Goal: Task Accomplishment & Management: Use online tool/utility

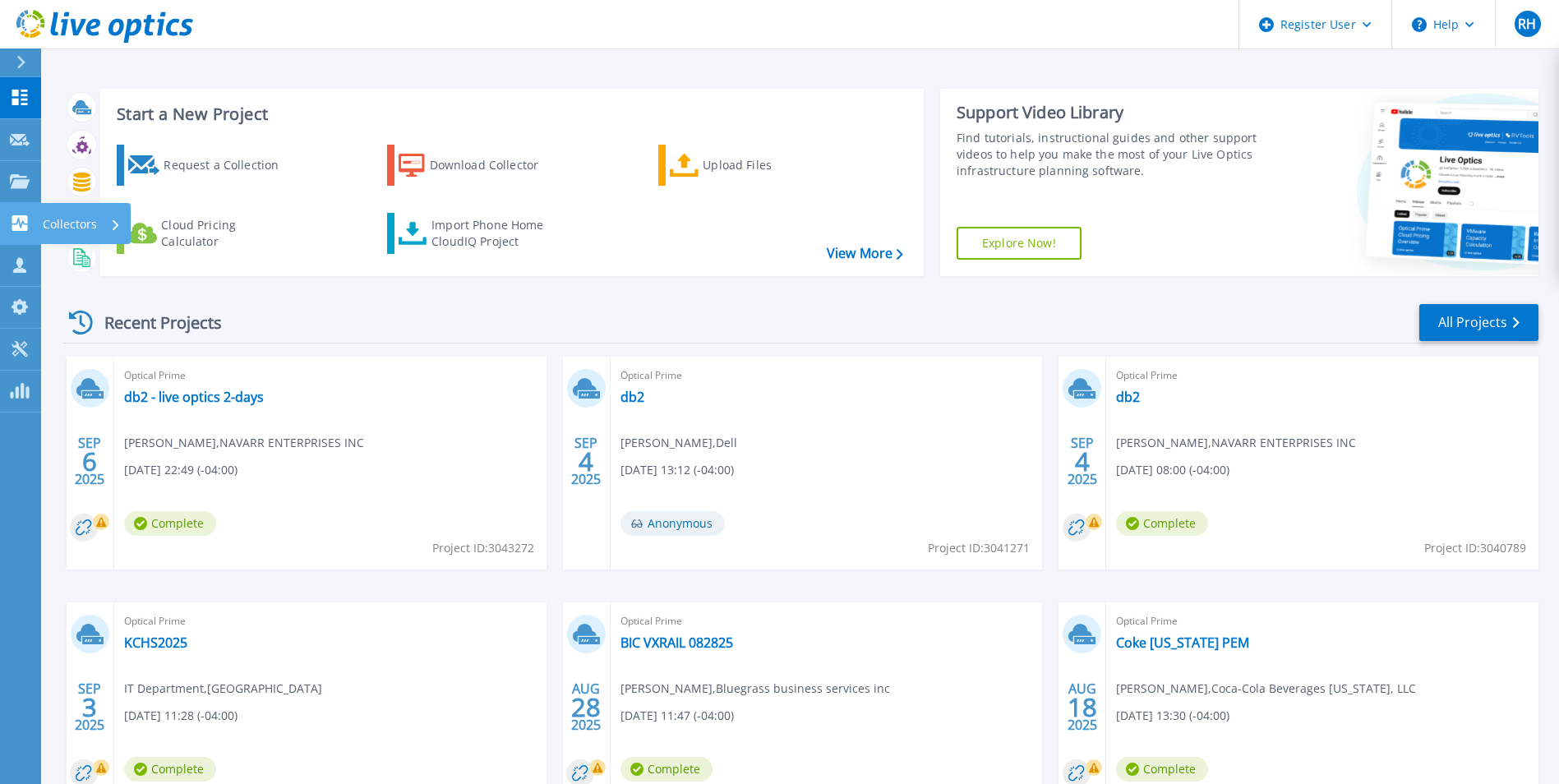
click at [23, 226] on icon at bounding box center [19, 223] width 16 height 16
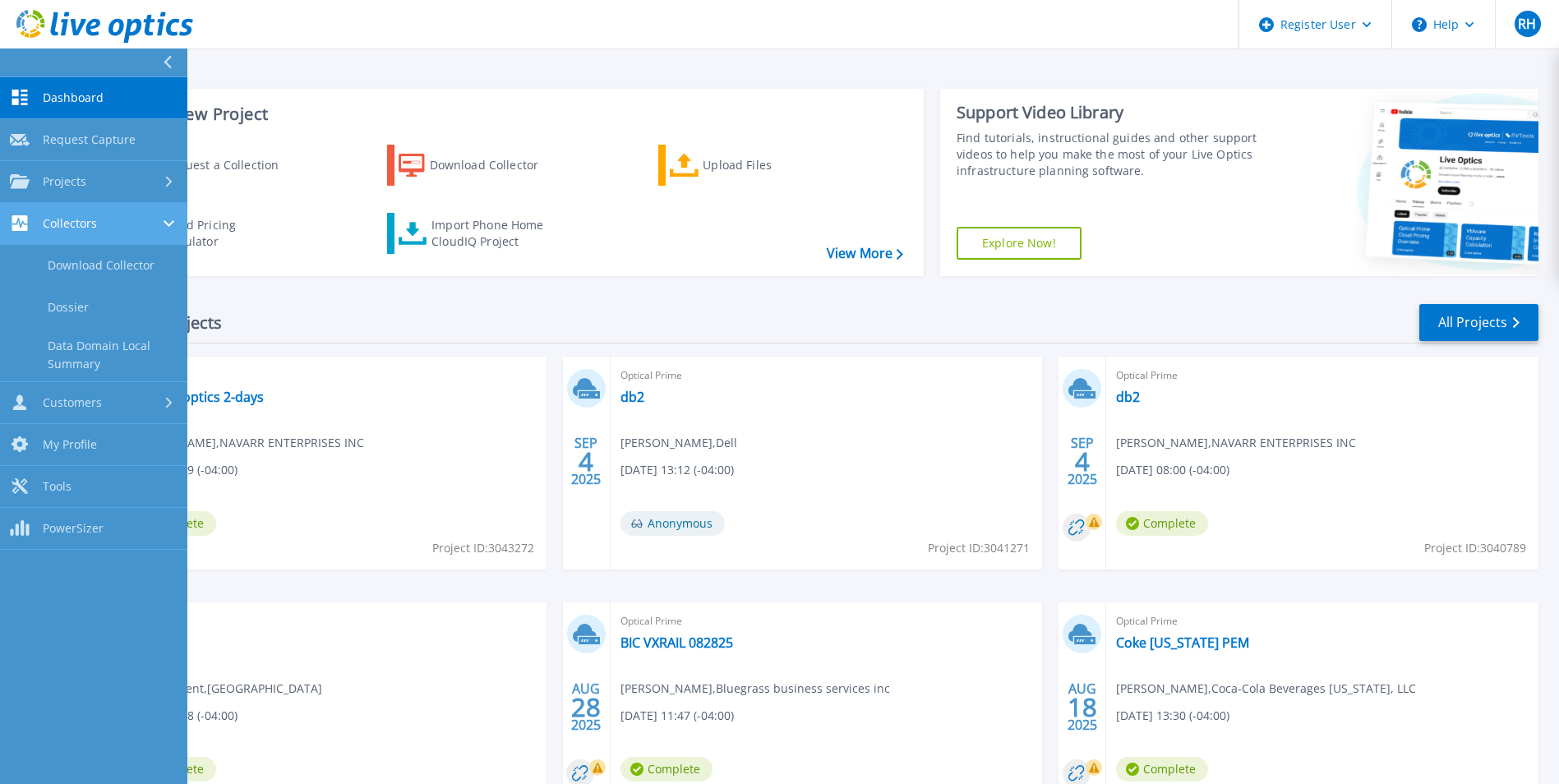
click at [23, 226] on icon at bounding box center [19, 223] width 16 height 16
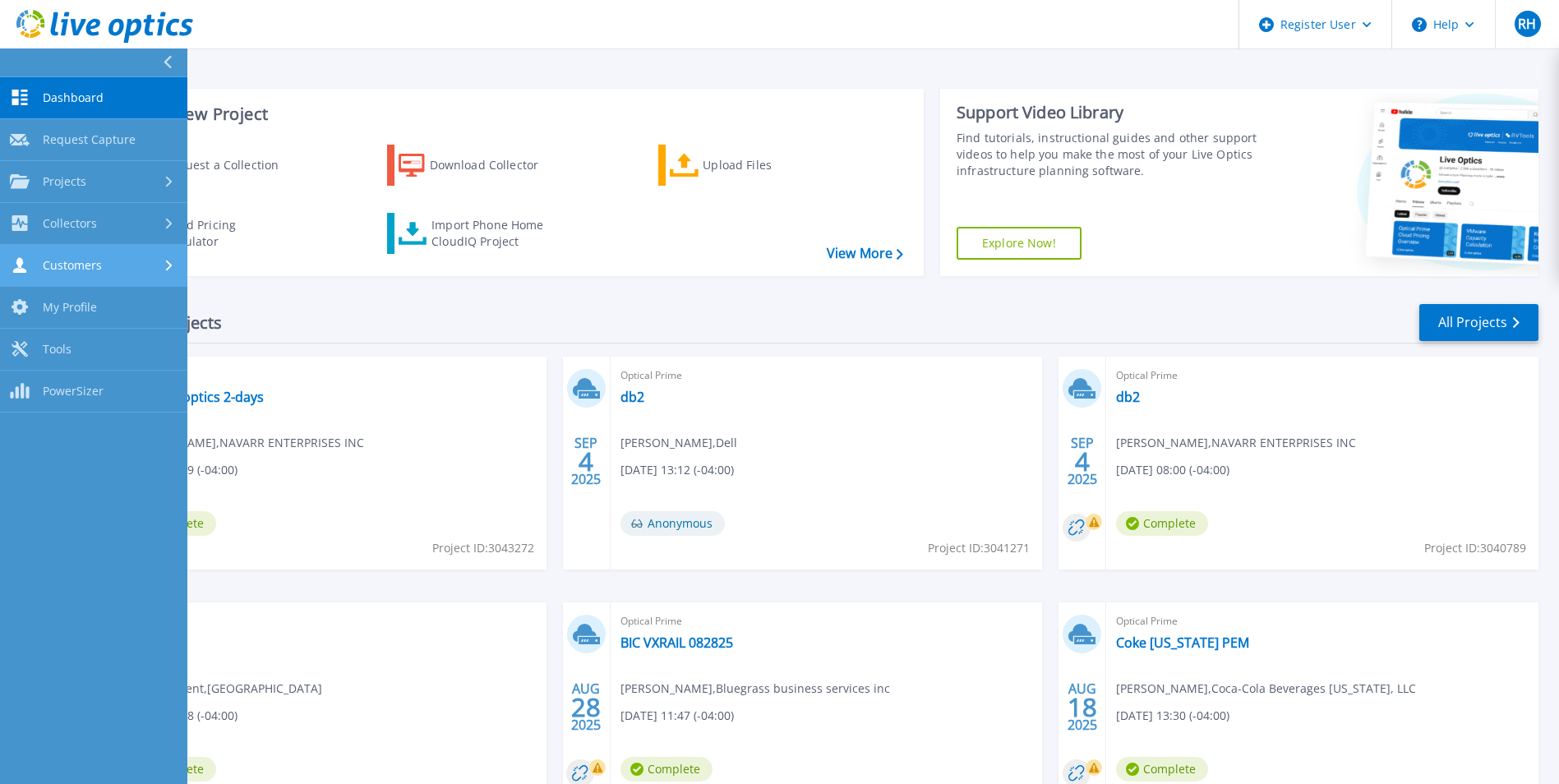
click at [19, 263] on icon at bounding box center [19, 265] width 13 height 16
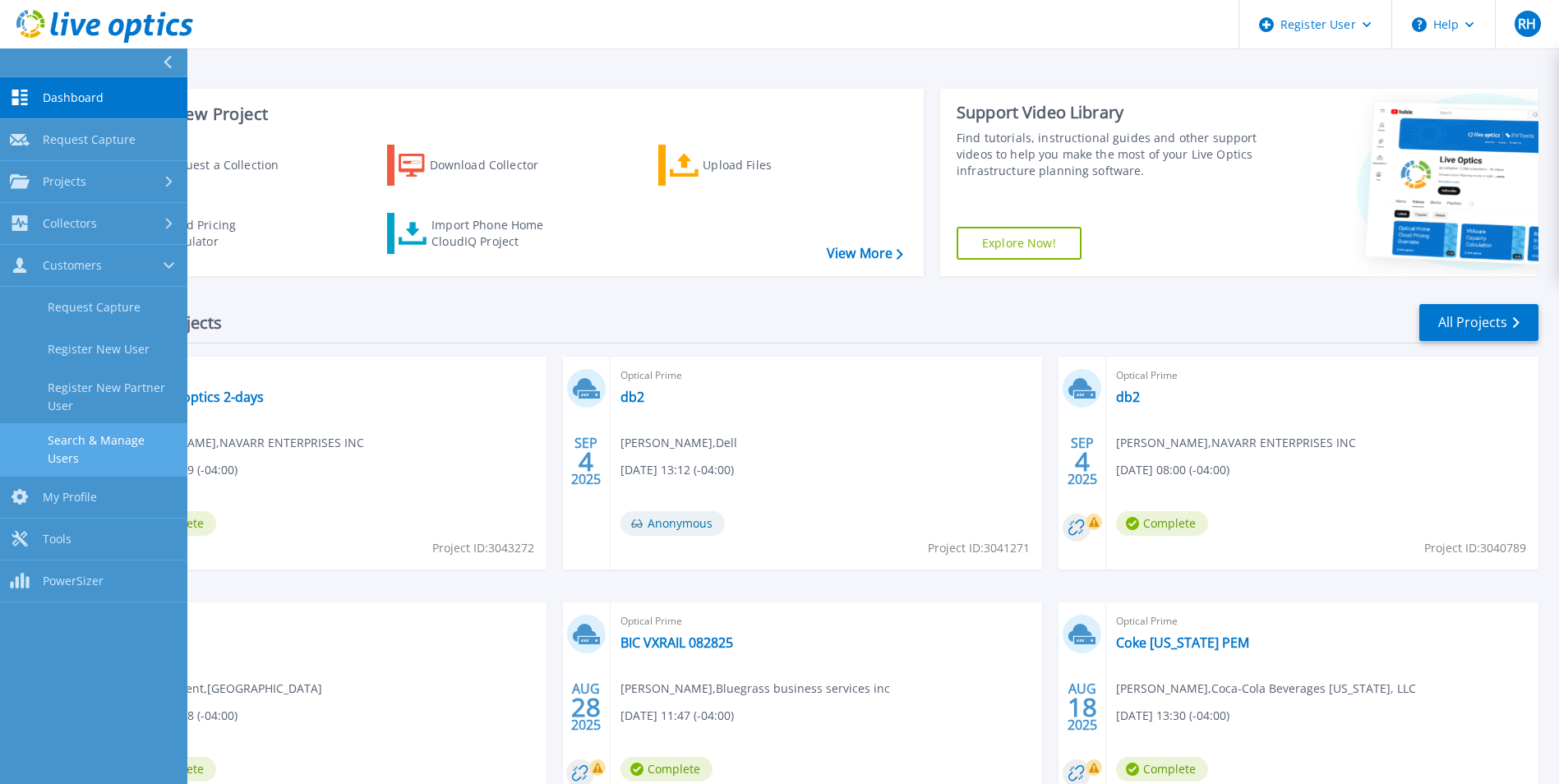
click at [92, 432] on link "Search & Manage Users" at bounding box center [94, 449] width 187 height 53
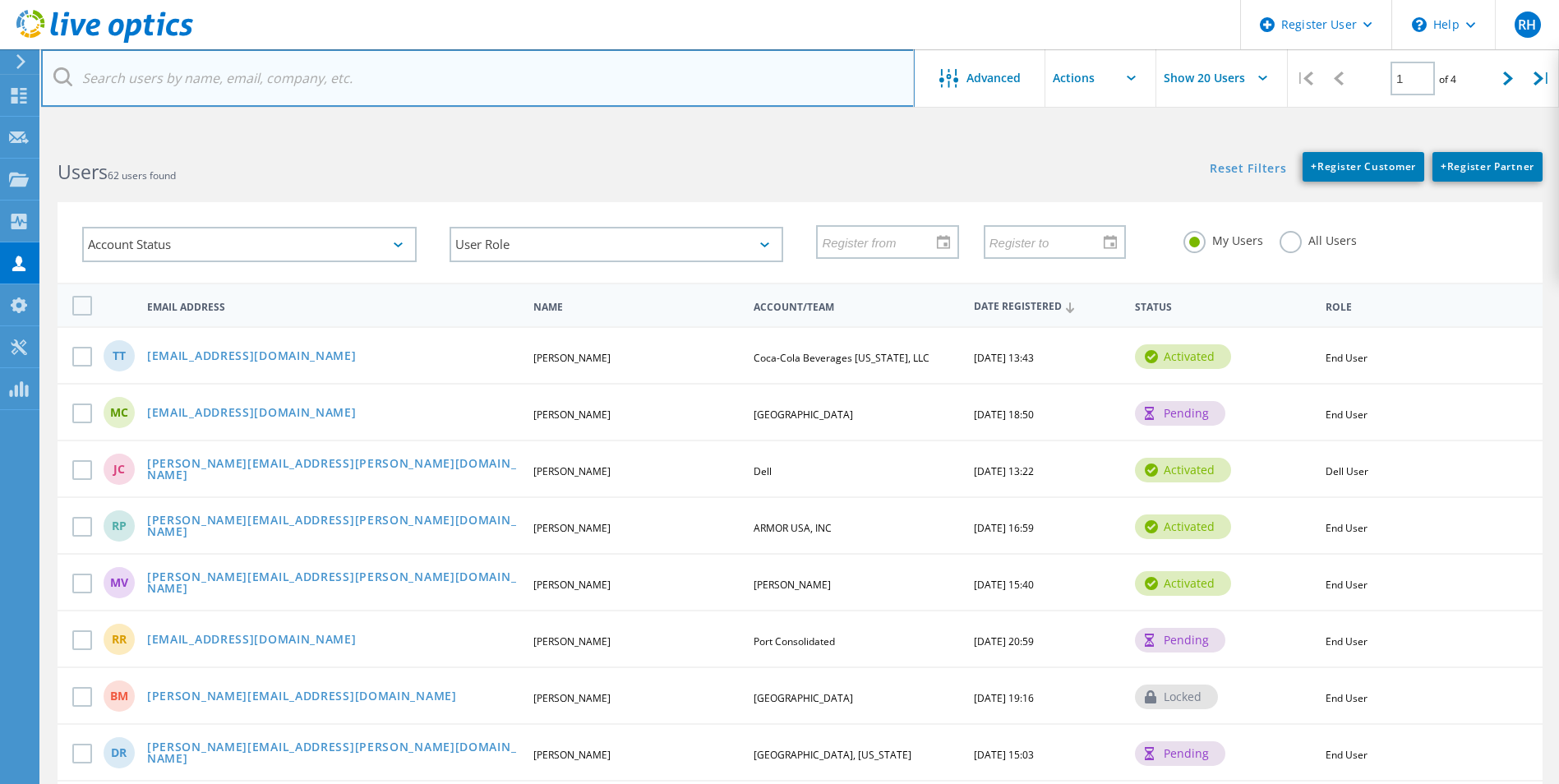
click at [289, 83] on input "text" at bounding box center [477, 78] width 873 height 57
